Goal: Task Accomplishment & Management: Manage account settings

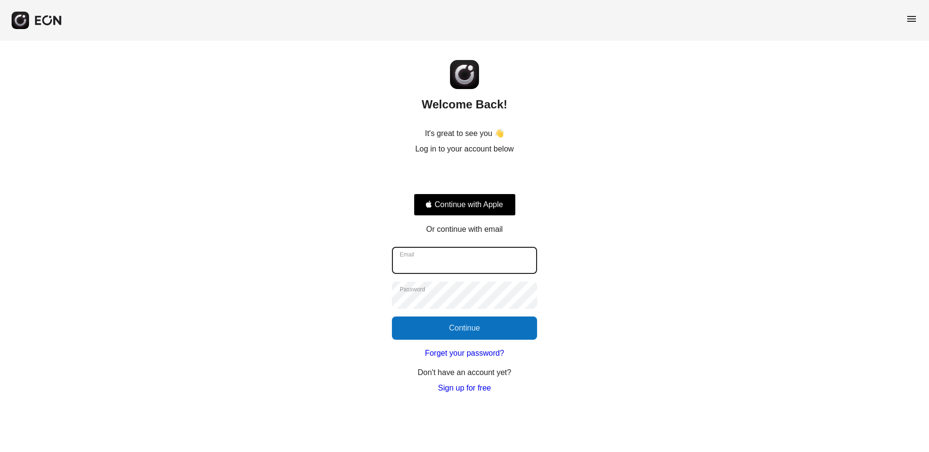
click at [480, 261] on input "Email" at bounding box center [464, 260] width 145 height 27
type input "**********"
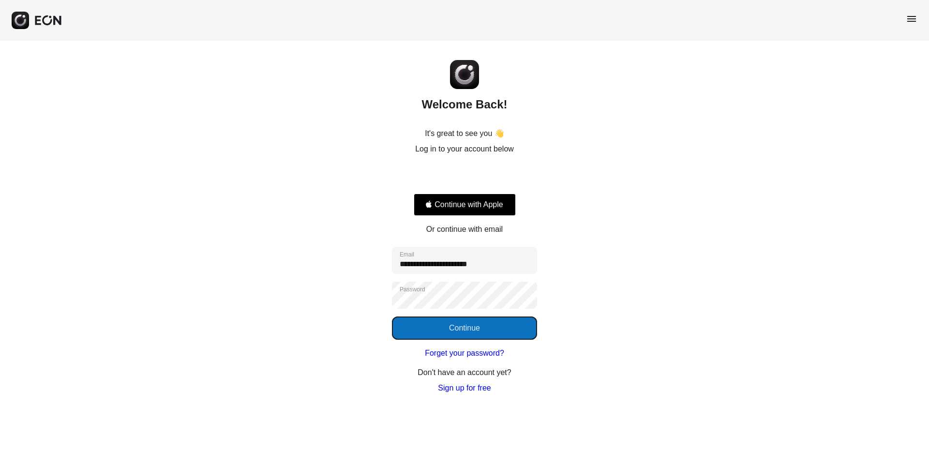
click at [511, 325] on button "Continue" at bounding box center [464, 327] width 145 height 23
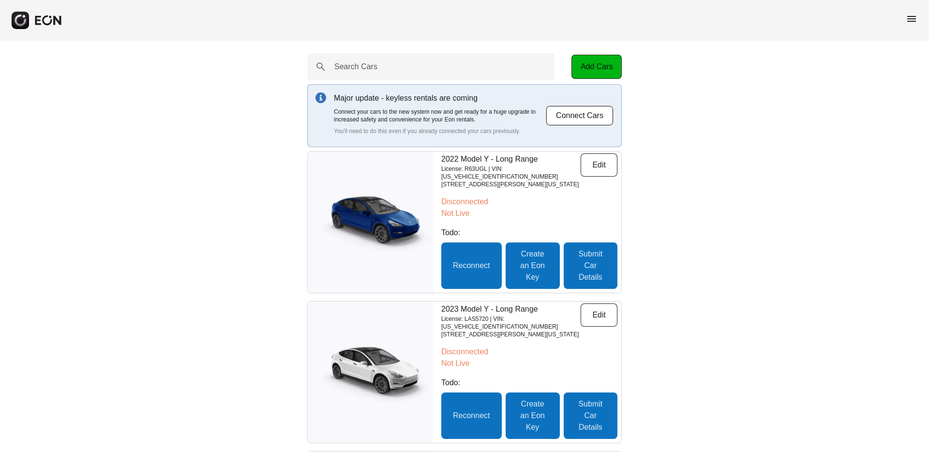
click at [904, 15] on div "menu" at bounding box center [464, 20] width 929 height 41
click at [913, 20] on span "menu" at bounding box center [912, 19] width 12 height 12
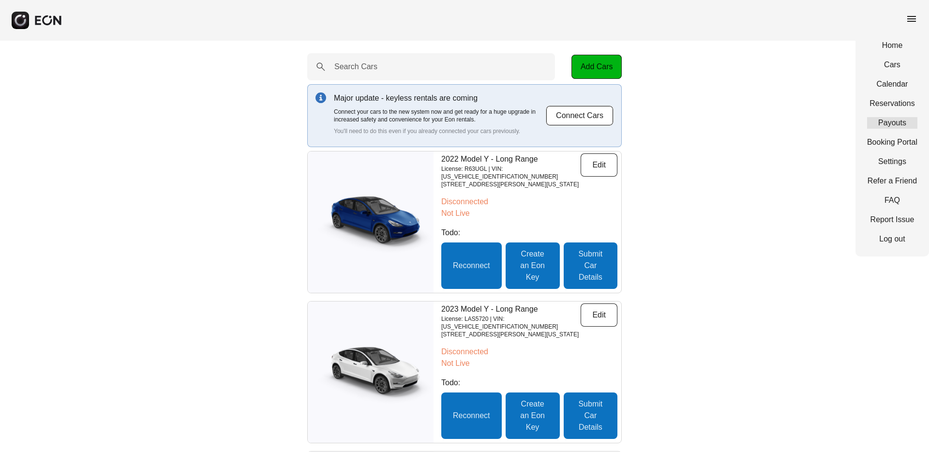
click at [901, 119] on link "Payouts" at bounding box center [892, 123] width 50 height 12
